Goal: Task Accomplishment & Management: Use online tool/utility

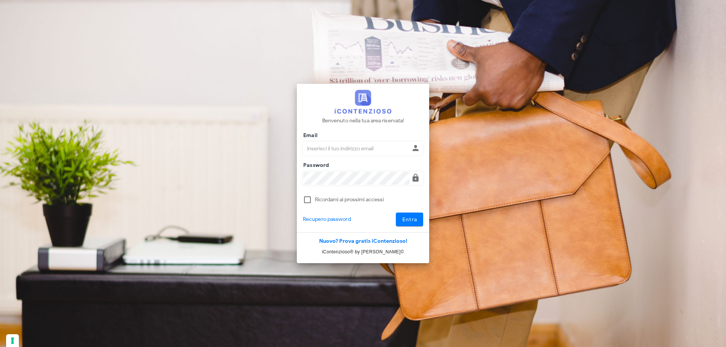
type input "[EMAIL_ADDRESS][DOMAIN_NAME]"
click at [396, 213] on button "Entra" at bounding box center [410, 220] width 28 height 14
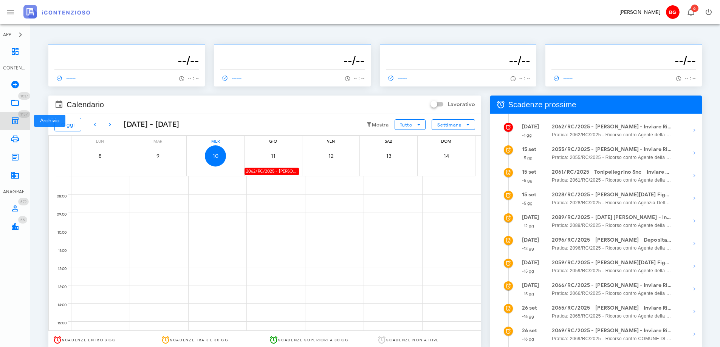
click at [17, 123] on icon at bounding box center [15, 120] width 9 height 9
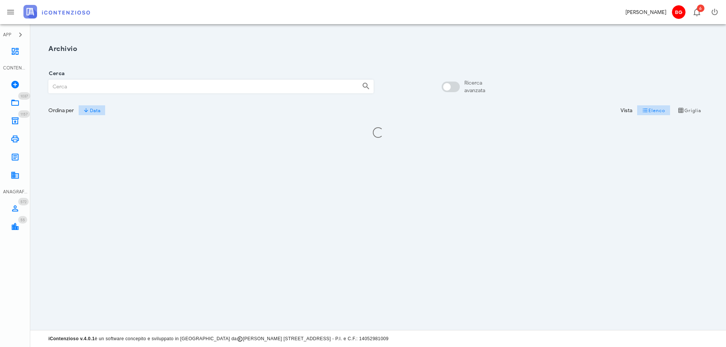
click at [125, 89] on input "Cerca" at bounding box center [202, 86] width 307 height 13
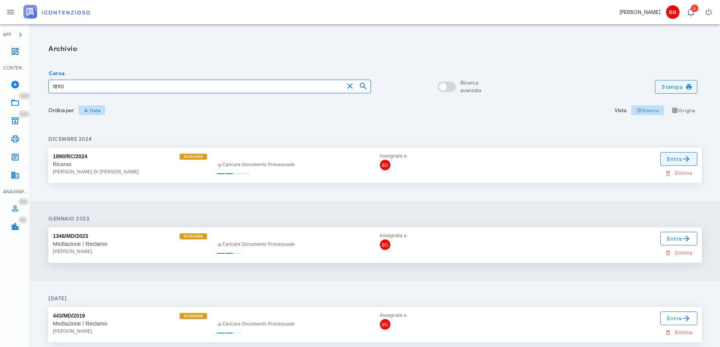
type input "1890"
click at [681, 164] on link "Entra" at bounding box center [678, 159] width 37 height 14
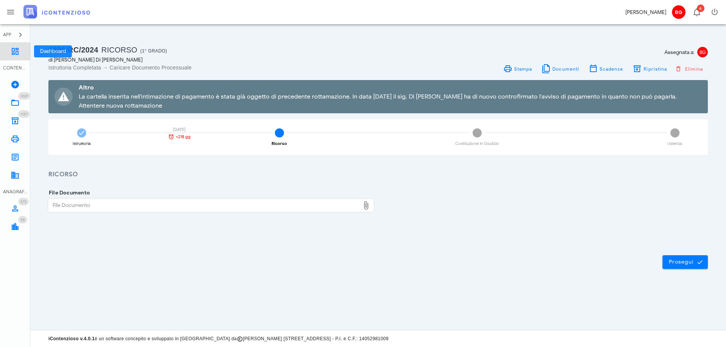
click at [17, 50] on icon at bounding box center [15, 51] width 9 height 9
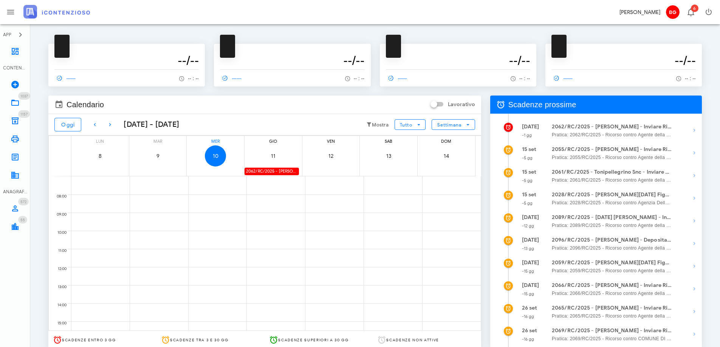
click at [262, 172] on div "2062/RC/2025 - [PERSON_NAME] - Inviare Ricorso" at bounding box center [272, 171] width 54 height 7
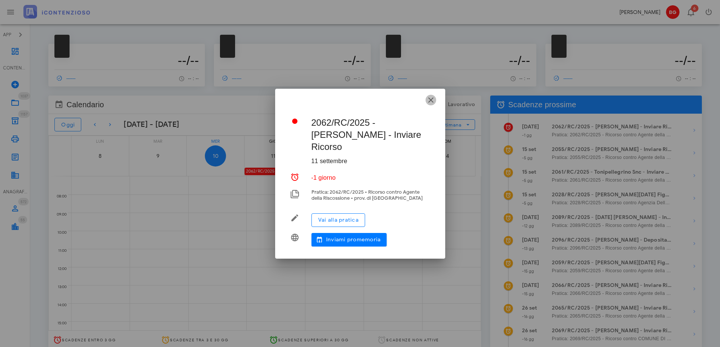
click at [433, 105] on icon "button" at bounding box center [430, 100] width 9 height 9
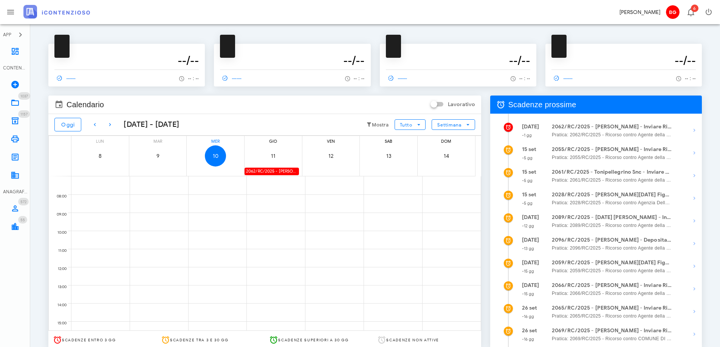
click at [263, 171] on div "2062/RC/2025 - [PERSON_NAME] - Inviare Ricorso" at bounding box center [272, 171] width 54 height 7
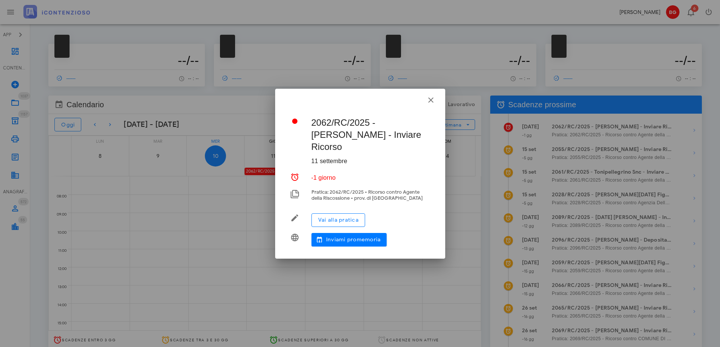
click at [267, 170] on div at bounding box center [360, 173] width 720 height 347
click at [433, 105] on icon "button" at bounding box center [430, 100] width 9 height 9
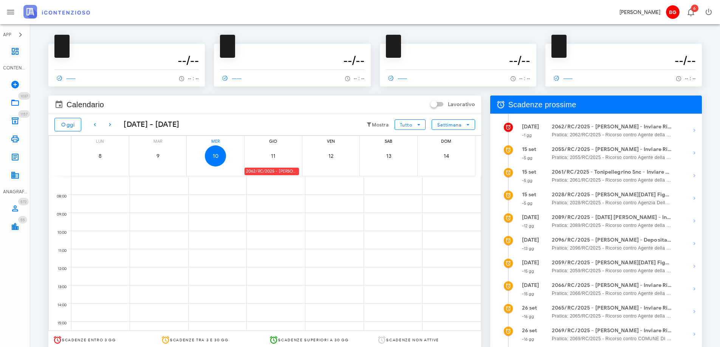
click at [272, 172] on div "2062/RC/2025 - [PERSON_NAME] - Inviare Ricorso" at bounding box center [272, 171] width 54 height 7
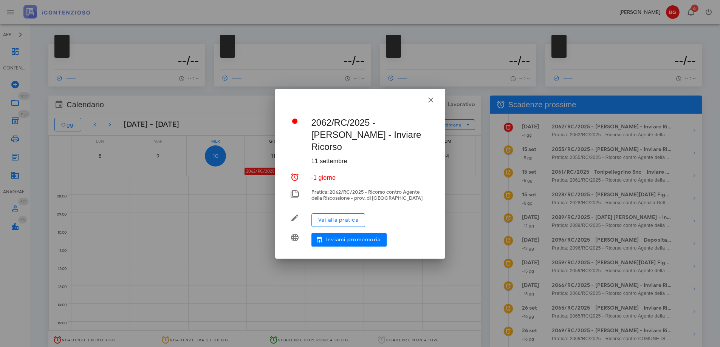
click at [272, 172] on div at bounding box center [360, 173] width 720 height 347
click at [322, 217] on span "Vai alla pratica" at bounding box center [338, 220] width 41 height 6
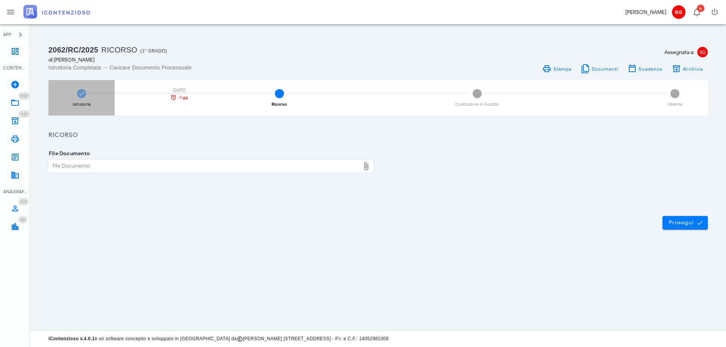
click at [69, 93] on div "Istruttoria 11/09/2025 -1 gg" at bounding box center [81, 98] width 66 height 36
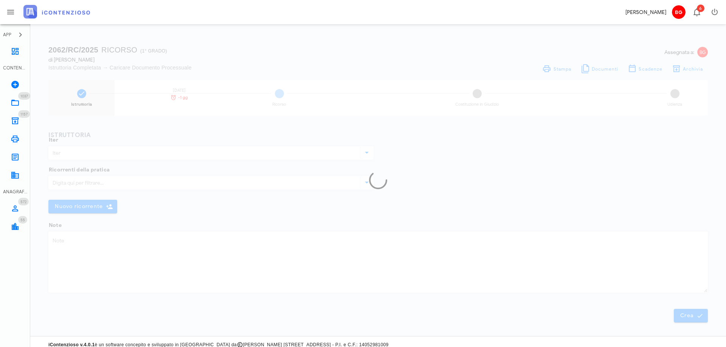
type input "Ricorso"
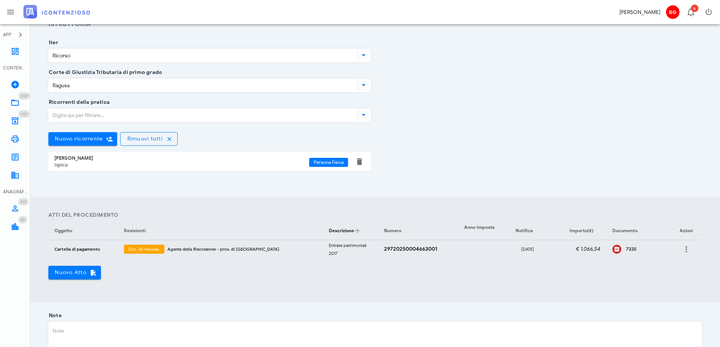
scroll to position [108, 0]
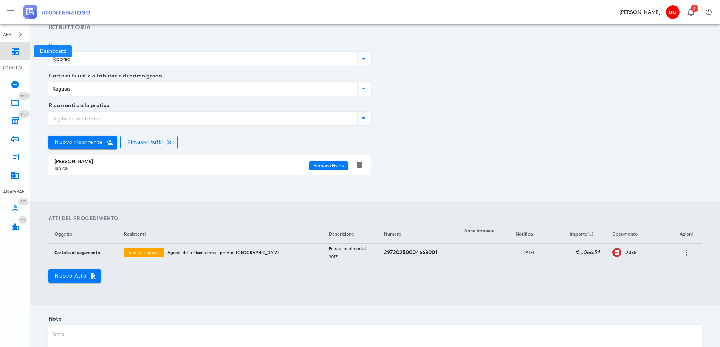
click at [14, 49] on icon at bounding box center [15, 51] width 9 height 9
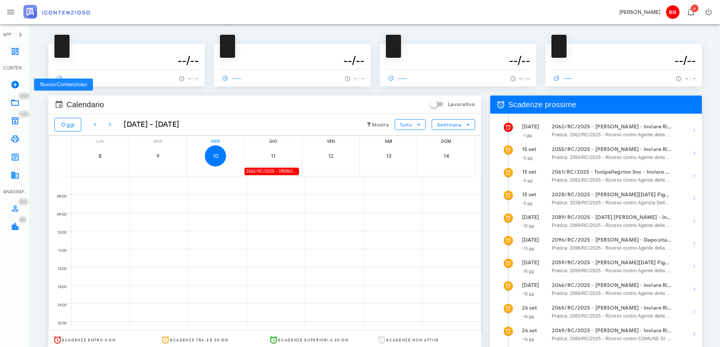
scroll to position [15, 0]
